Goal: Task Accomplishment & Management: Use online tool/utility

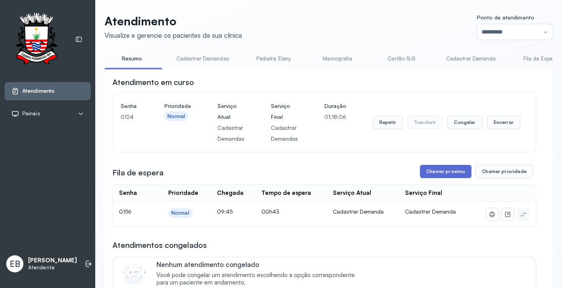
click at [440, 174] on button "Chamar próximo" at bounding box center [445, 171] width 51 height 13
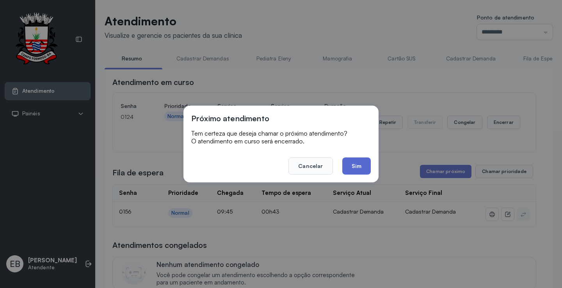
click at [356, 165] on button "Sim" at bounding box center [356, 166] width 28 height 17
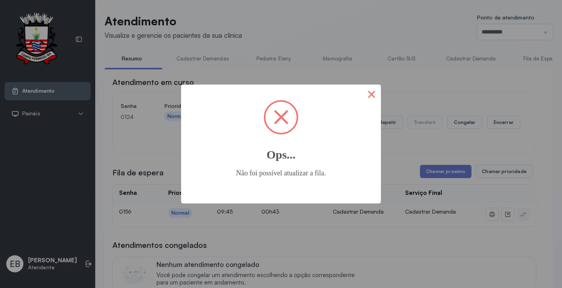
click at [372, 93] on button "×" at bounding box center [371, 94] width 19 height 19
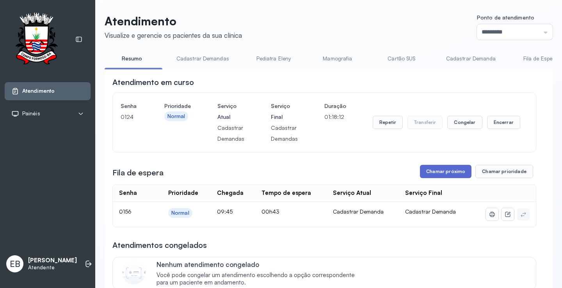
click at [430, 174] on button "Chamar próximo" at bounding box center [445, 171] width 51 height 13
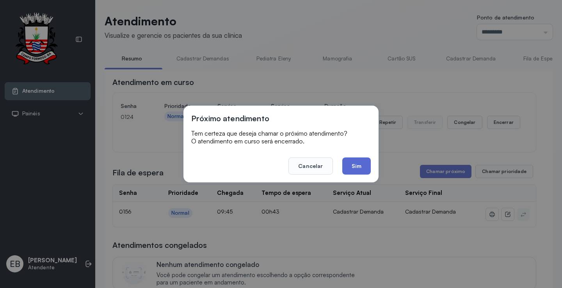
click at [362, 167] on button "Sim" at bounding box center [356, 166] width 28 height 17
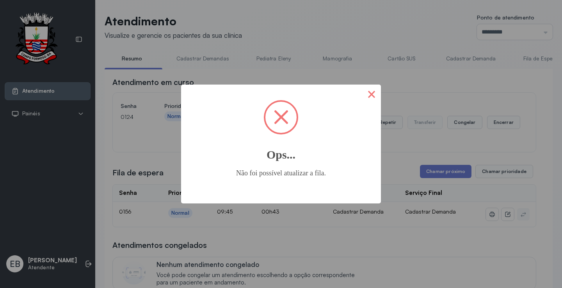
click at [368, 93] on button "×" at bounding box center [371, 94] width 19 height 19
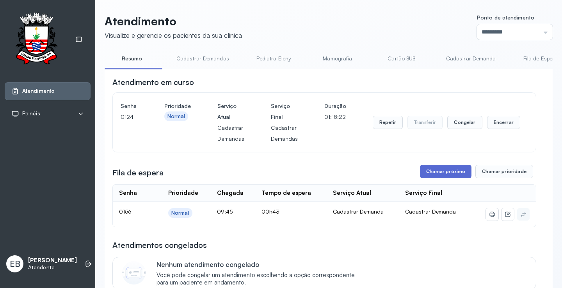
click at [461, 174] on button "Chamar próximo" at bounding box center [445, 171] width 51 height 13
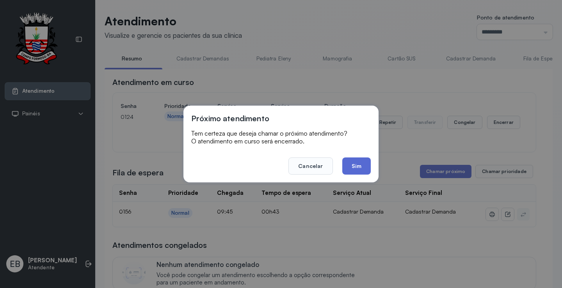
click at [365, 165] on button "Sim" at bounding box center [356, 166] width 28 height 17
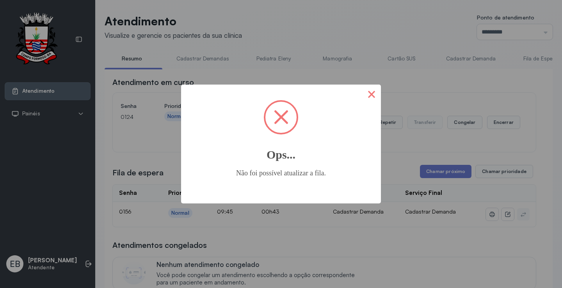
click at [374, 96] on button "×" at bounding box center [371, 94] width 19 height 19
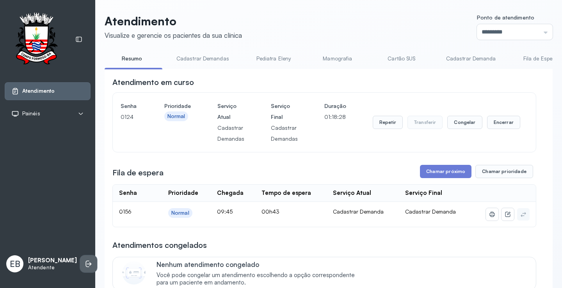
click at [87, 262] on icon at bounding box center [89, 264] width 5 height 4
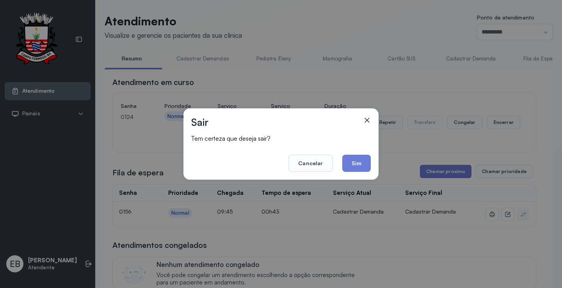
click at [358, 154] on footer "Cancelar Sim" at bounding box center [280, 158] width 179 height 28
click at [356, 160] on button "Sim" at bounding box center [356, 163] width 28 height 17
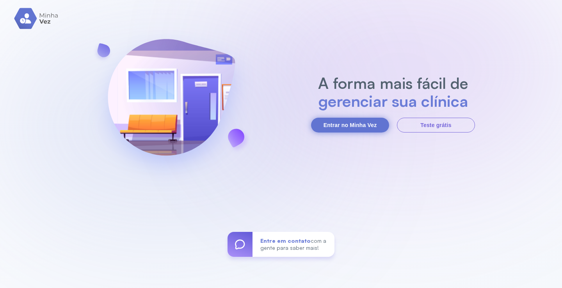
click at [357, 123] on button "Entrar no Minha Vez" at bounding box center [350, 125] width 78 height 15
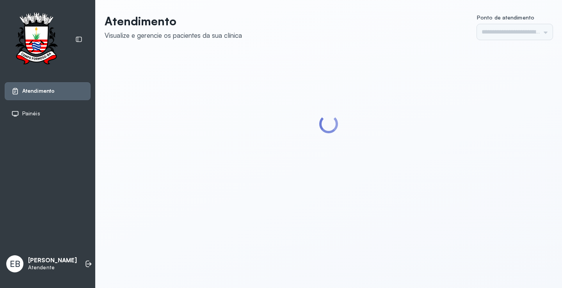
type input "*********"
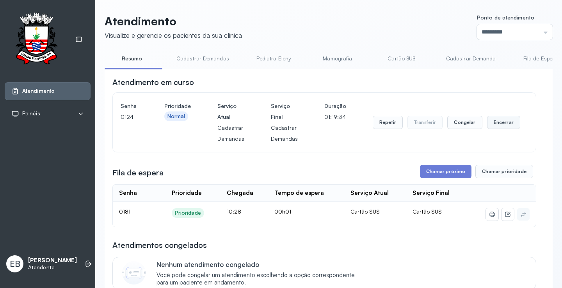
click at [493, 127] on button "Encerrar" at bounding box center [503, 122] width 33 height 13
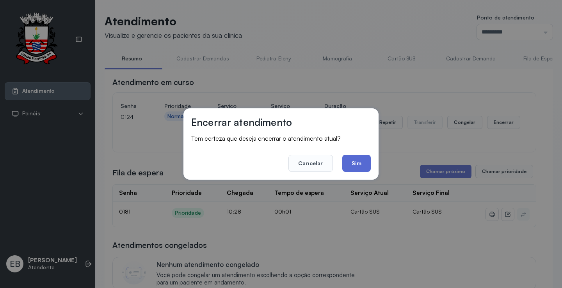
click at [361, 167] on button "Sim" at bounding box center [356, 163] width 28 height 17
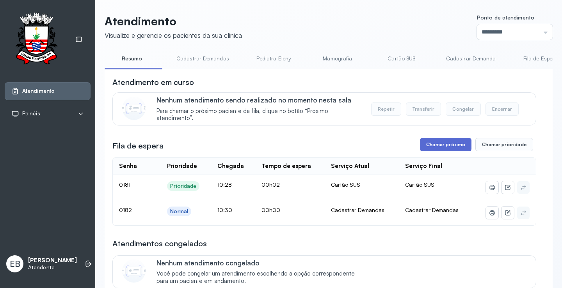
click at [449, 144] on button "Chamar próximo" at bounding box center [445, 144] width 51 height 13
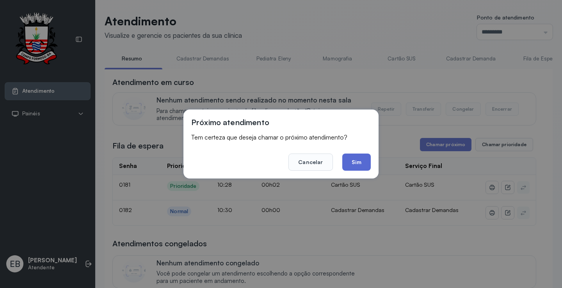
click at [365, 163] on button "Sim" at bounding box center [356, 162] width 28 height 17
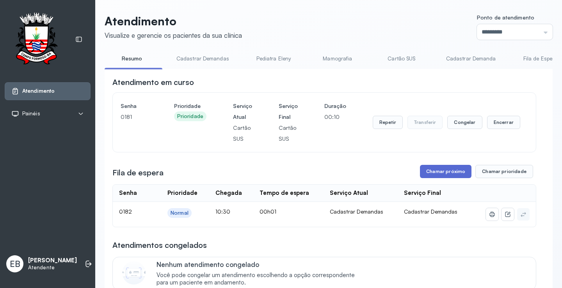
click at [448, 176] on button "Chamar próximo" at bounding box center [445, 171] width 51 height 13
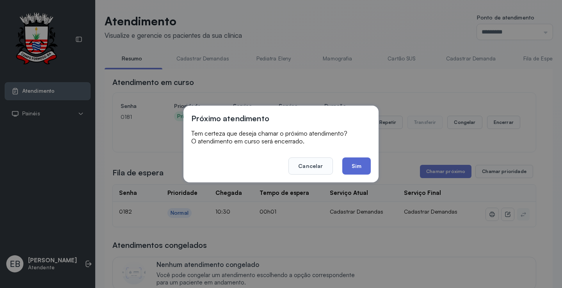
click at [358, 165] on button "Sim" at bounding box center [356, 166] width 28 height 17
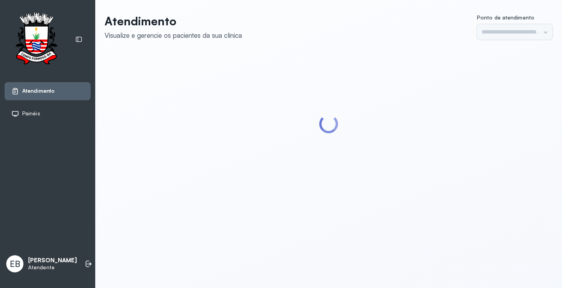
type input "*********"
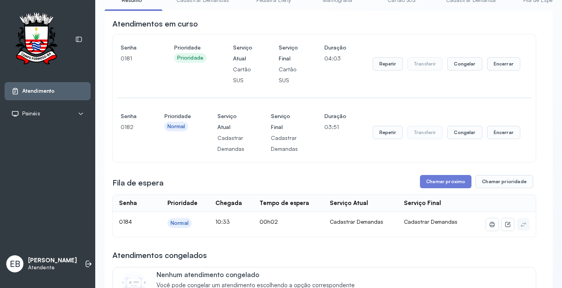
scroll to position [117, 0]
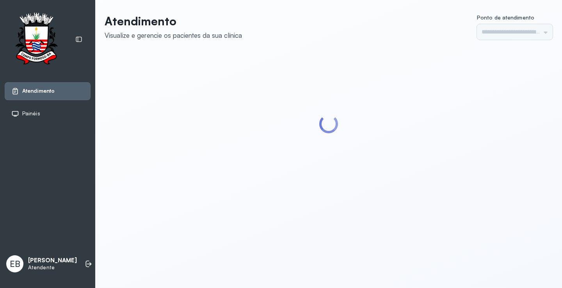
type input "*********"
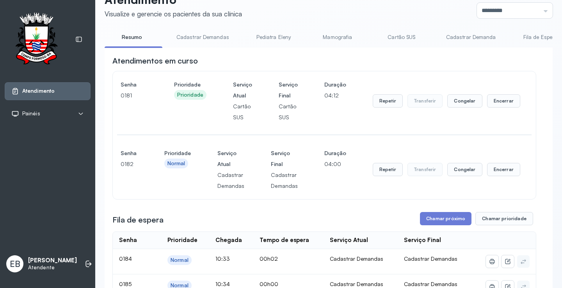
scroll to position [78, 0]
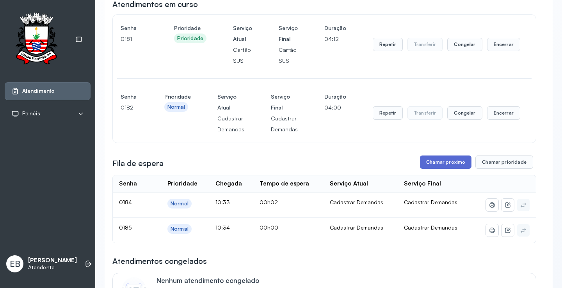
click at [436, 162] on button "Chamar próximo" at bounding box center [445, 162] width 51 height 13
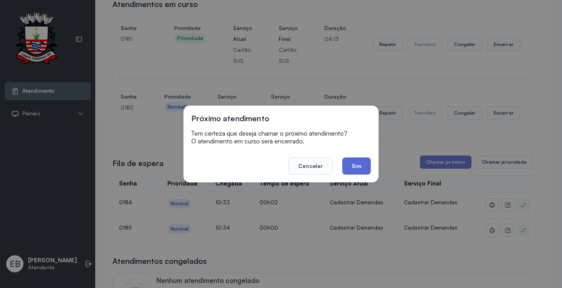
click at [356, 160] on button "Sim" at bounding box center [356, 166] width 28 height 17
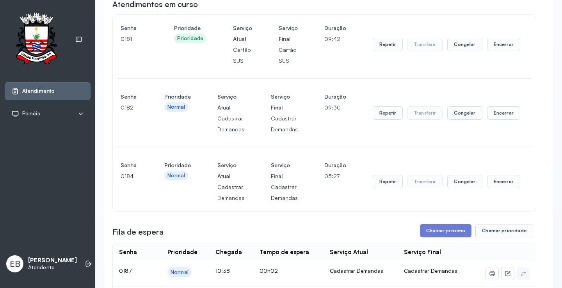
scroll to position [156, 0]
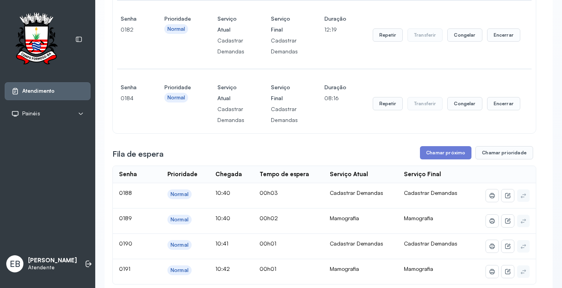
click at [499, 113] on div "Repetir Transferir Congelar Encerrar" at bounding box center [445, 104] width 147 height 44
click at [496, 107] on button "Encerrar" at bounding box center [503, 103] width 33 height 13
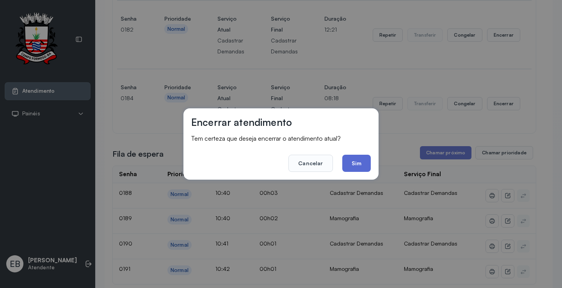
click at [356, 160] on button "Sim" at bounding box center [356, 163] width 28 height 17
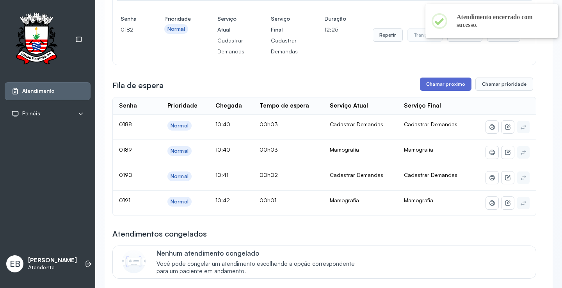
click at [440, 90] on button "Chamar próximo" at bounding box center [445, 84] width 51 height 13
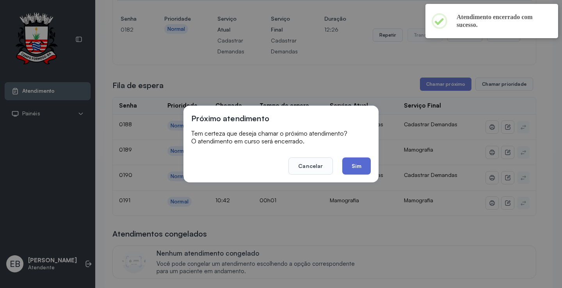
click at [353, 163] on button "Sim" at bounding box center [356, 166] width 28 height 17
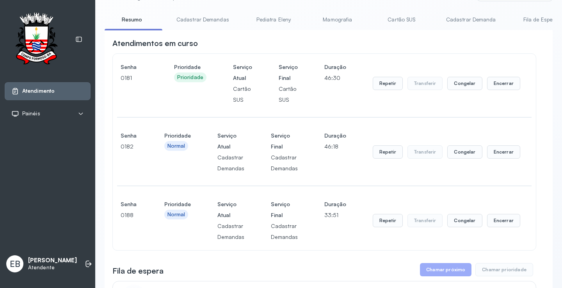
scroll to position [0, 0]
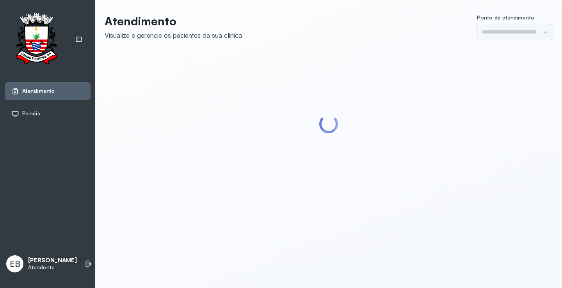
type input "*********"
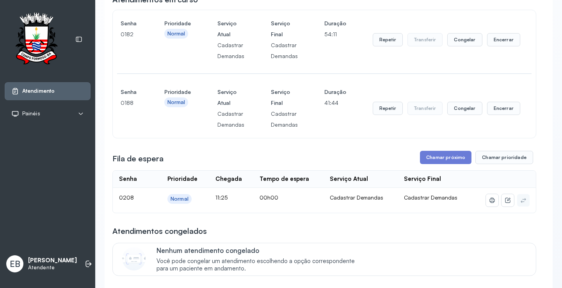
scroll to position [156, 0]
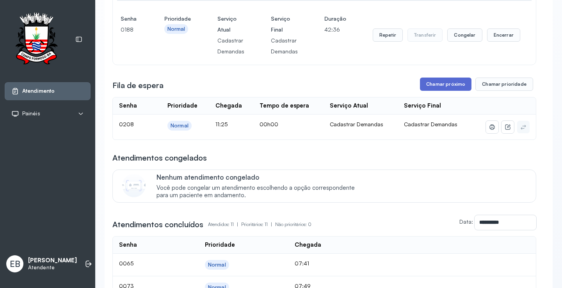
click at [445, 86] on button "Chamar próximo" at bounding box center [445, 84] width 51 height 13
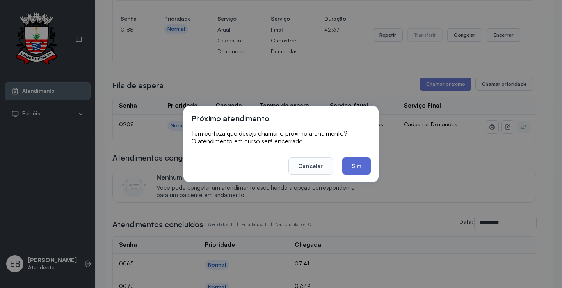
click at [354, 170] on button "Sim" at bounding box center [356, 166] width 28 height 17
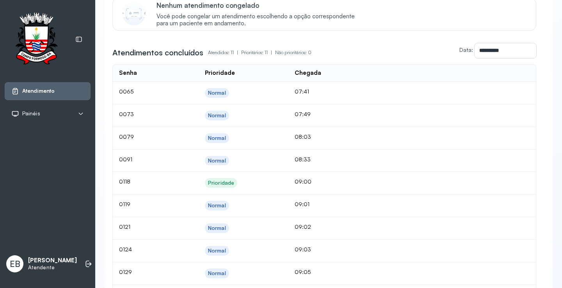
scroll to position [350, 0]
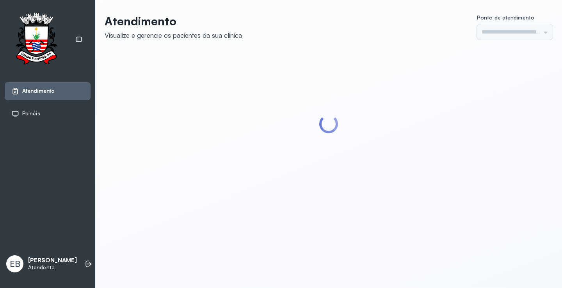
type input "*********"
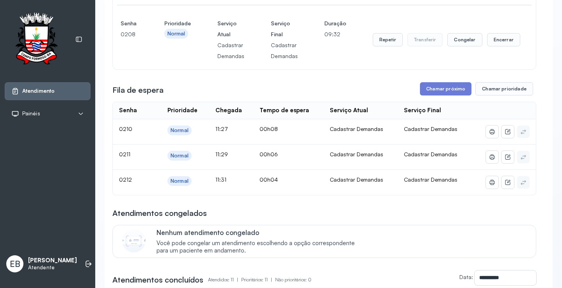
scroll to position [195, 0]
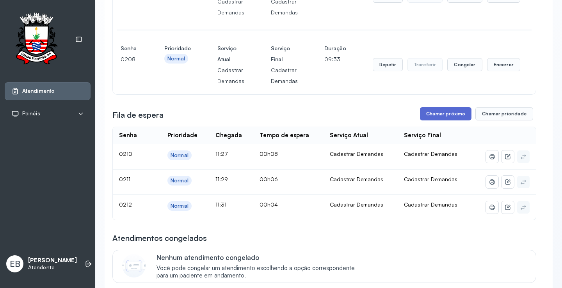
click at [445, 115] on button "Chamar próximo" at bounding box center [445, 113] width 51 height 13
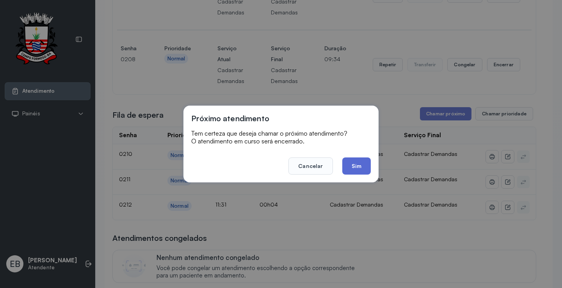
click at [362, 161] on button "Sim" at bounding box center [356, 166] width 28 height 17
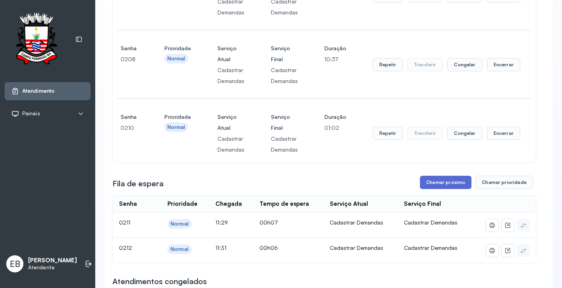
click at [438, 185] on button "Chamar próximo" at bounding box center [445, 182] width 51 height 13
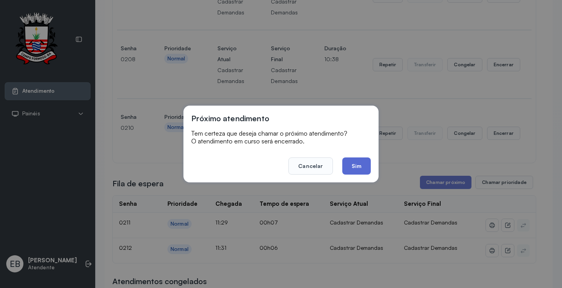
click at [360, 167] on button "Sim" at bounding box center [356, 166] width 28 height 17
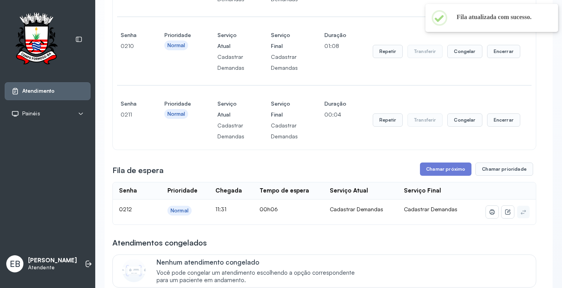
scroll to position [312, 0]
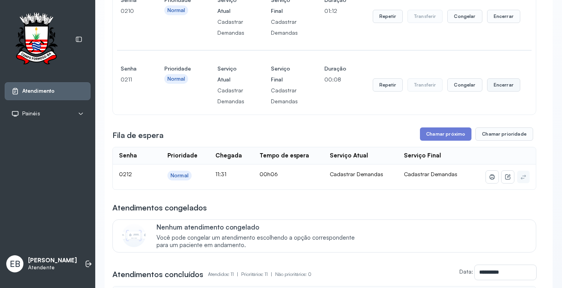
click at [497, 88] on button "Encerrar" at bounding box center [503, 84] width 33 height 13
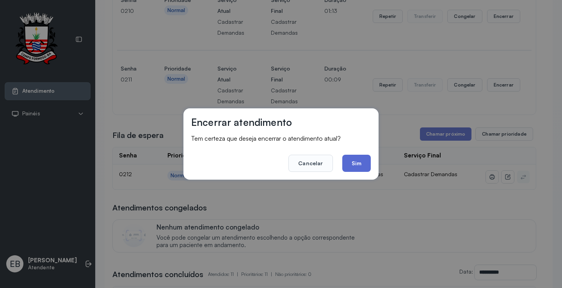
click at [362, 159] on button "Sim" at bounding box center [356, 163] width 28 height 17
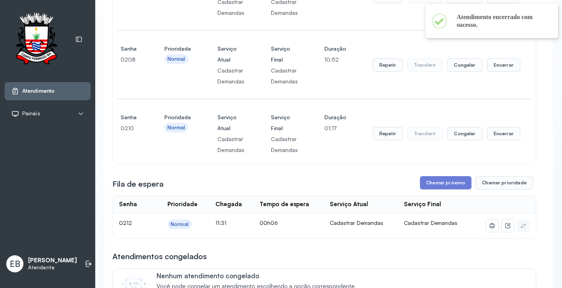
scroll to position [195, 0]
click at [463, 186] on button "Chamar próximo" at bounding box center [445, 182] width 51 height 13
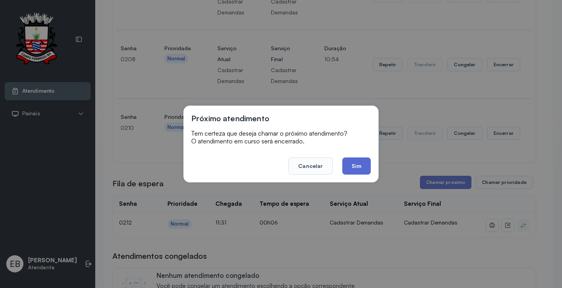
click at [362, 172] on button "Sim" at bounding box center [356, 166] width 28 height 17
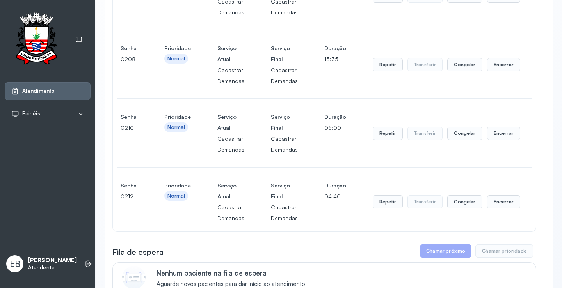
scroll to position [0, 0]
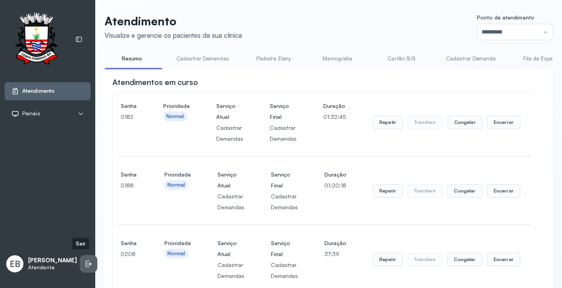
click at [85, 261] on icon at bounding box center [89, 264] width 8 height 8
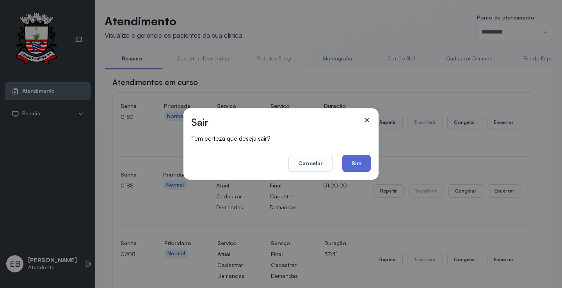
click at [353, 164] on button "Sim" at bounding box center [356, 163] width 28 height 17
